Goal: Task Accomplishment & Management: Use online tool/utility

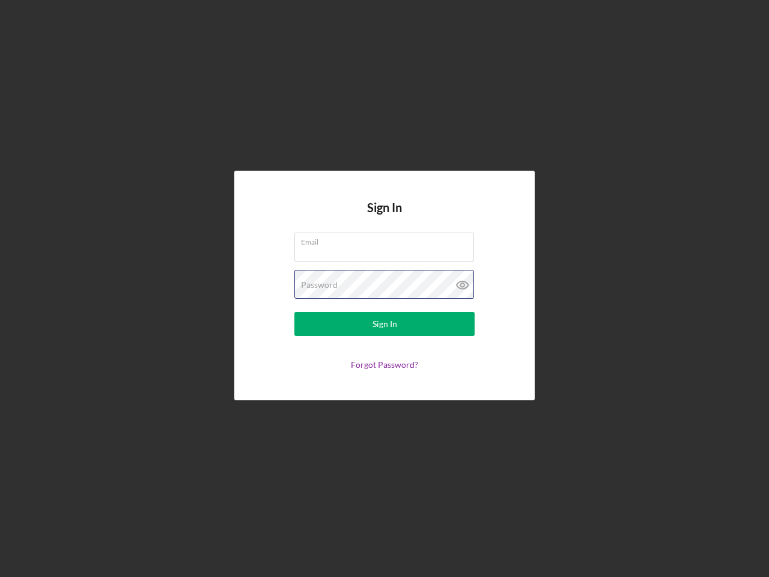
click at [385, 288] on div "Password" at bounding box center [384, 285] width 180 height 30
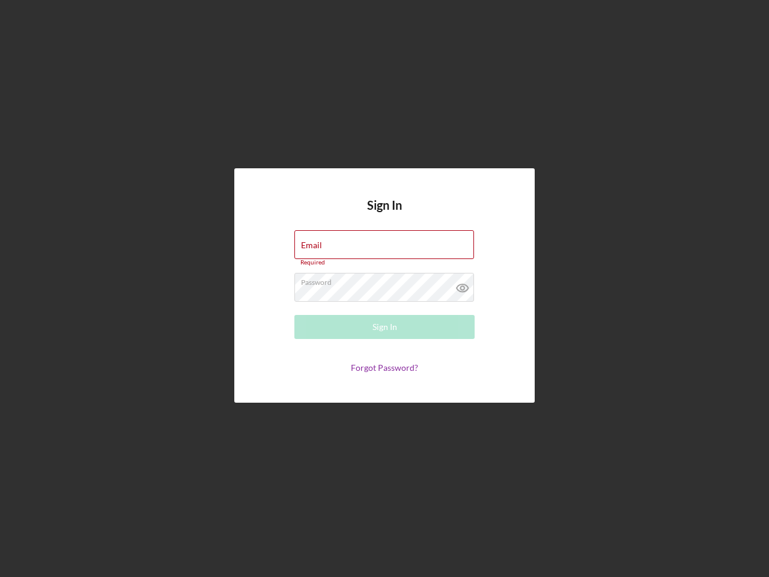
click at [463, 285] on icon at bounding box center [463, 288] width 30 height 30
